Goal: Transaction & Acquisition: Obtain resource

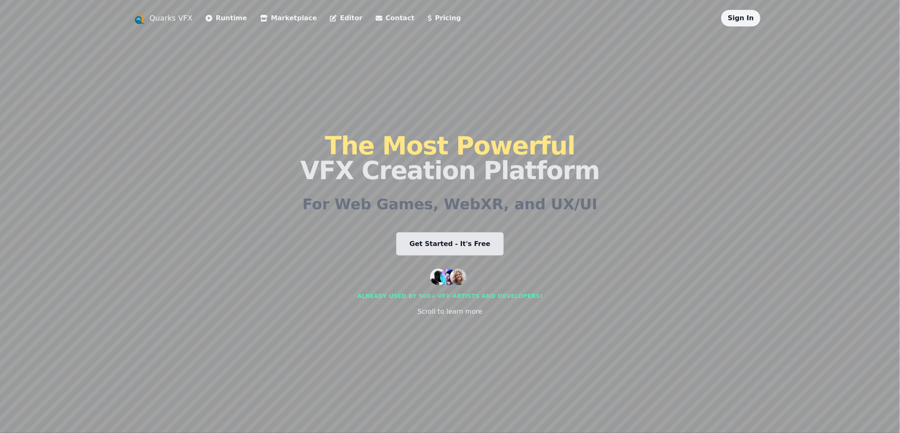
click at [467, 248] on link "Get Started - It's Free" at bounding box center [449, 243] width 107 height 23
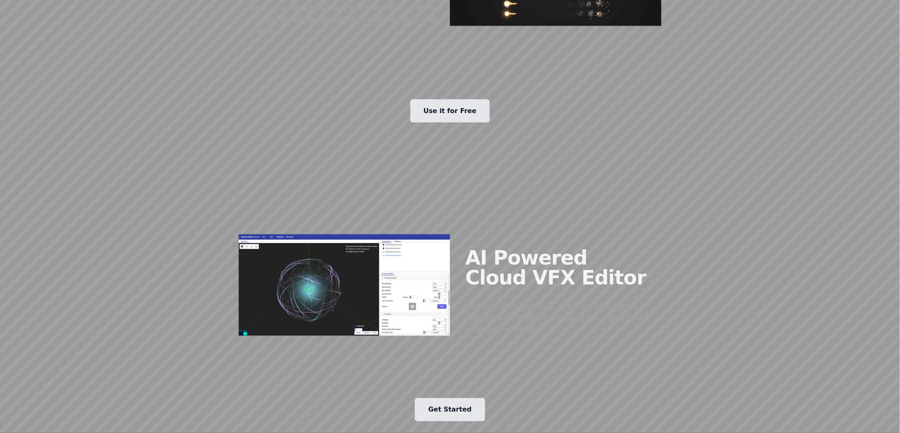
scroll to position [661, 0]
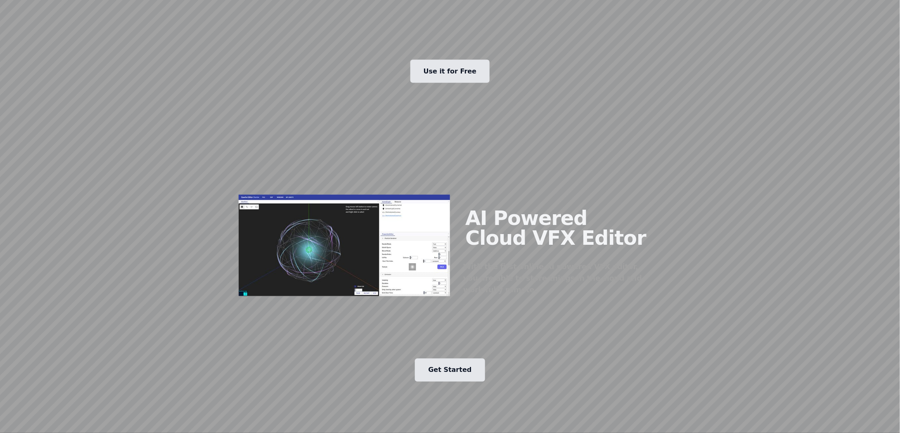
click at [397, 199] on img at bounding box center [344, 246] width 211 height 102
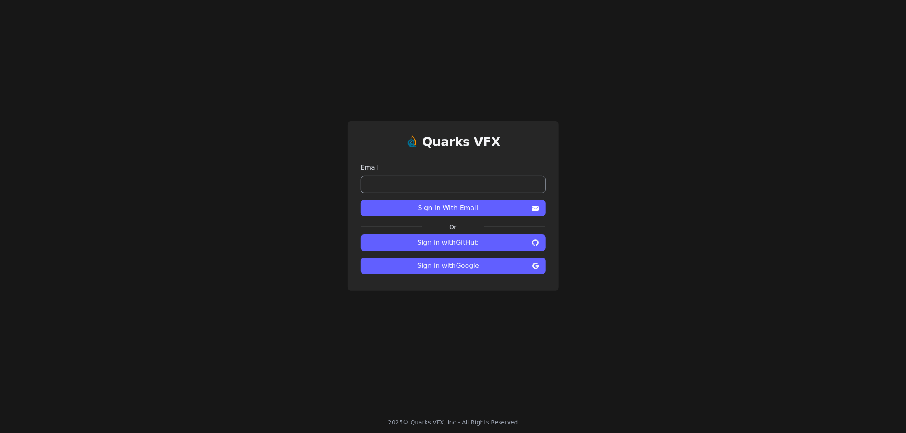
click at [497, 180] on input "email" at bounding box center [453, 184] width 185 height 17
paste input "**********"
type input "**********"
click at [484, 263] on span "Sign in with Google" at bounding box center [448, 266] width 162 height 10
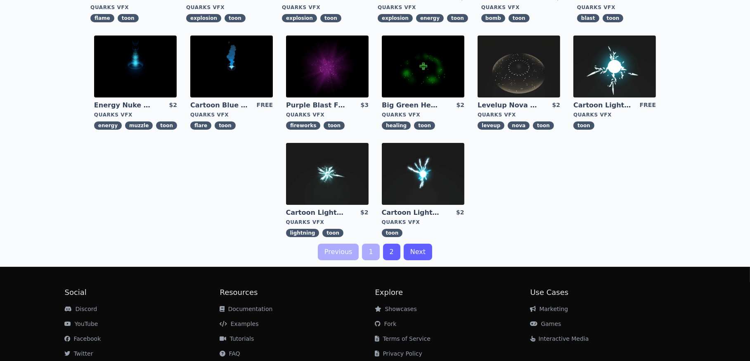
scroll to position [270, 0]
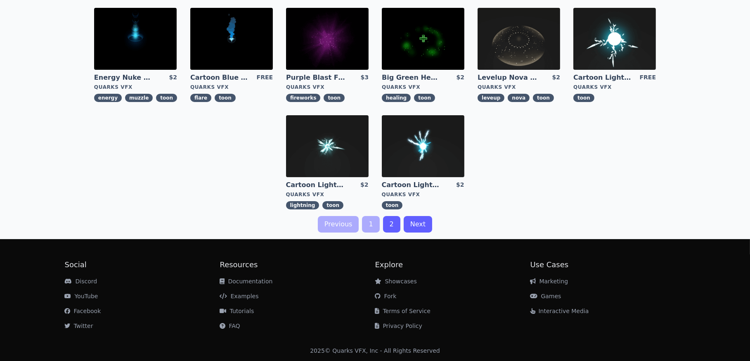
click at [421, 218] on link "Next" at bounding box center [418, 224] width 28 height 17
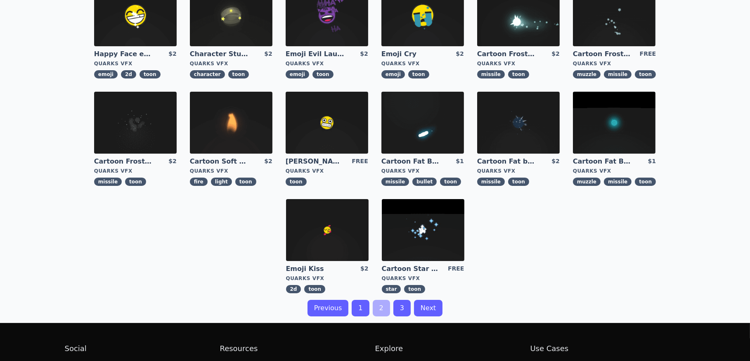
scroll to position [270, 0]
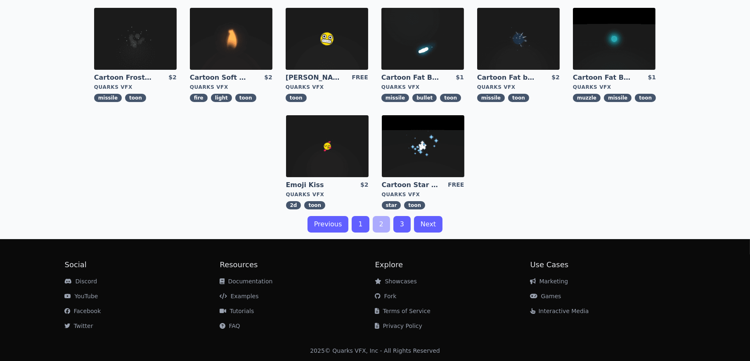
click at [399, 222] on link "3" at bounding box center [401, 224] width 17 height 17
